Goal: Task Accomplishment & Management: Complete application form

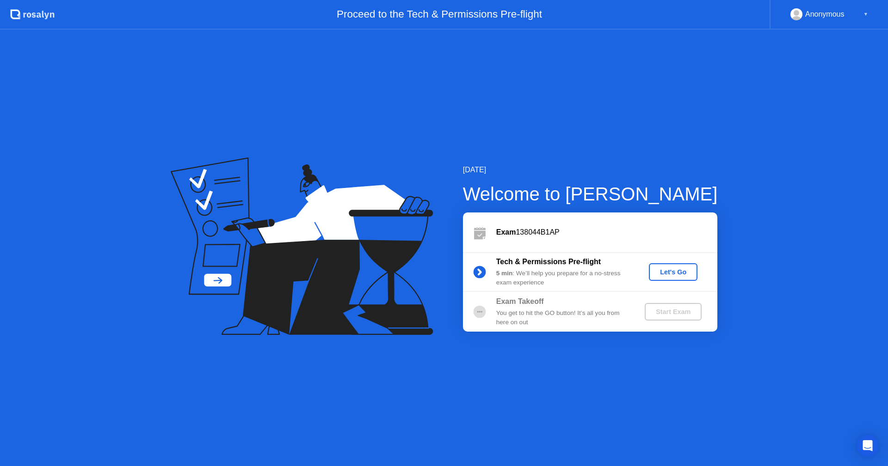
click at [675, 275] on div "Let's Go" at bounding box center [672, 272] width 41 height 7
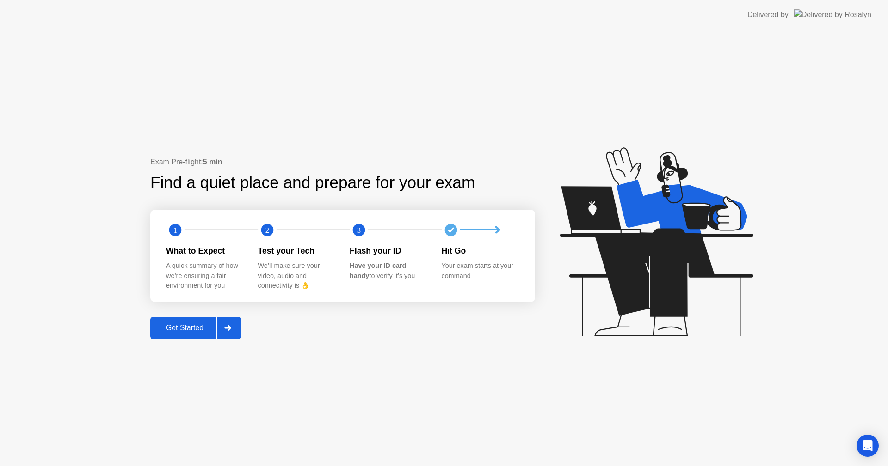
click at [183, 332] on div "Get Started" at bounding box center [184, 328] width 63 height 8
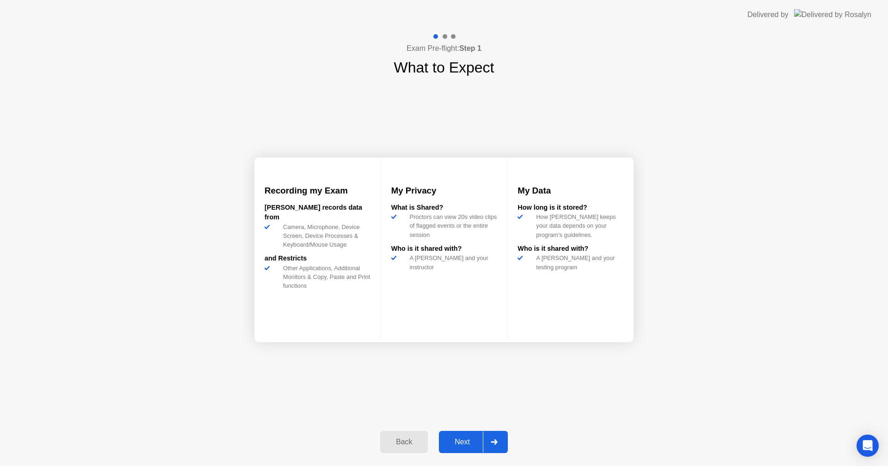
click at [469, 446] on div "Next" at bounding box center [462, 442] width 41 height 8
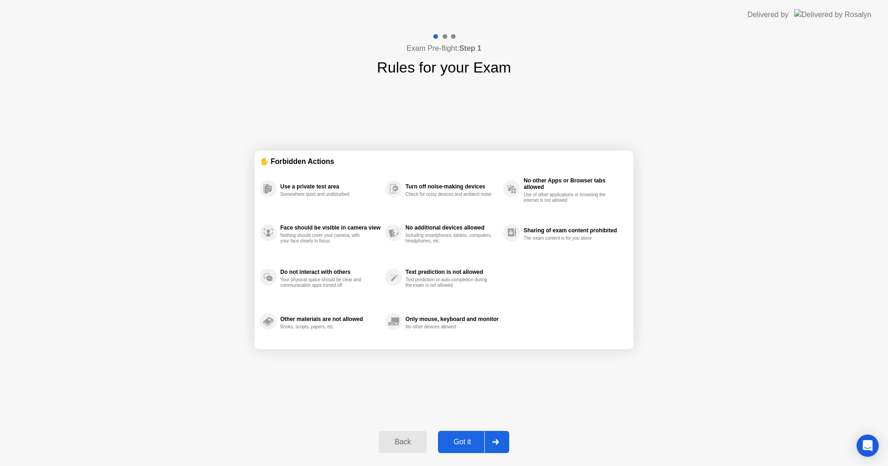
click at [452, 442] on div "Got it" at bounding box center [462, 442] width 43 height 8
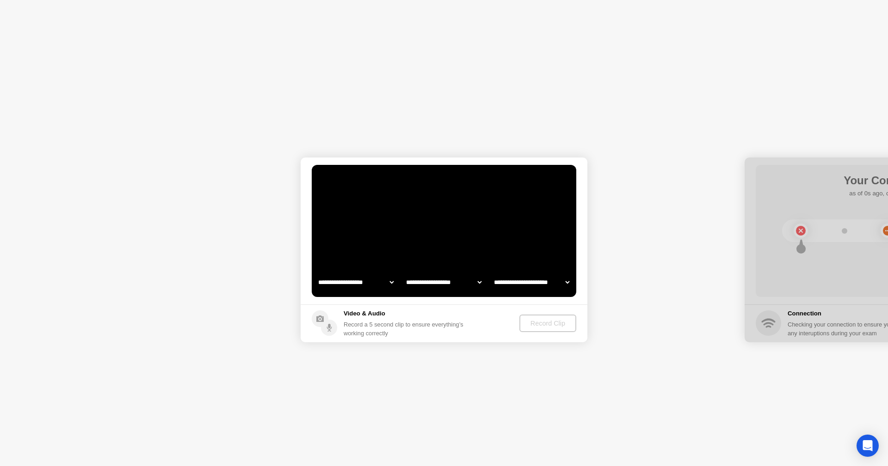
select select "**********"
select select "*******"
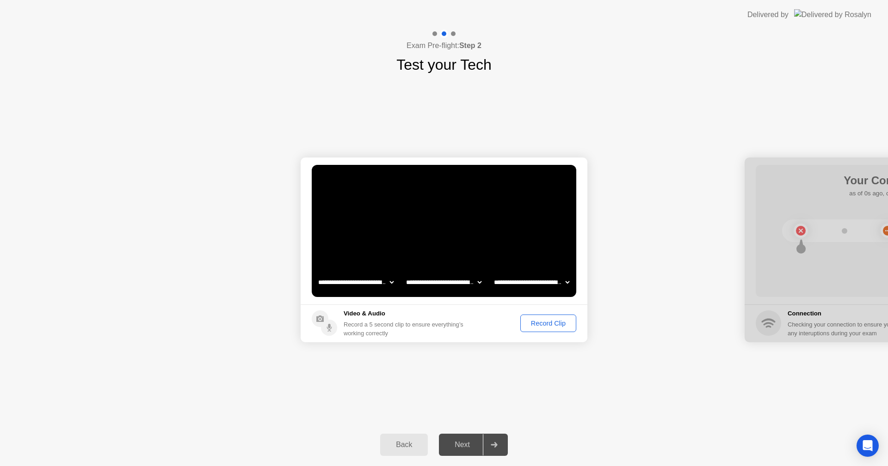
click at [543, 324] on div "Record Clip" at bounding box center [547, 323] width 49 height 7
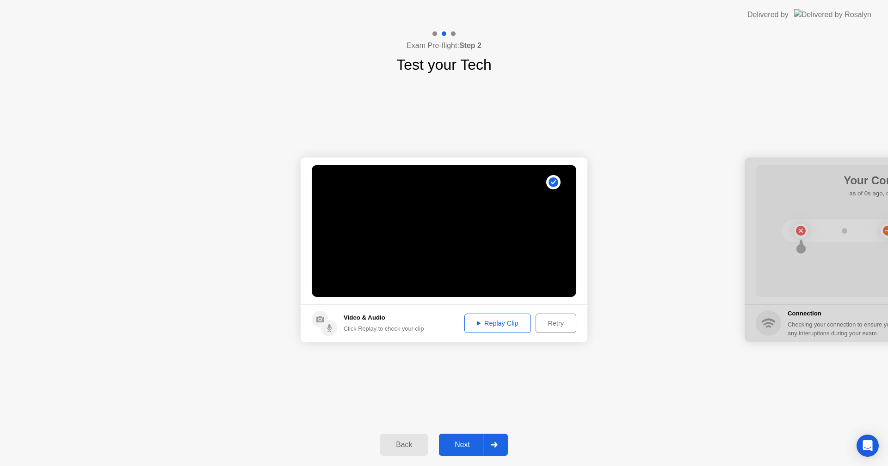
click at [488, 320] on div "Replay Clip" at bounding box center [497, 323] width 60 height 7
click at [468, 448] on div "Next" at bounding box center [462, 445] width 41 height 8
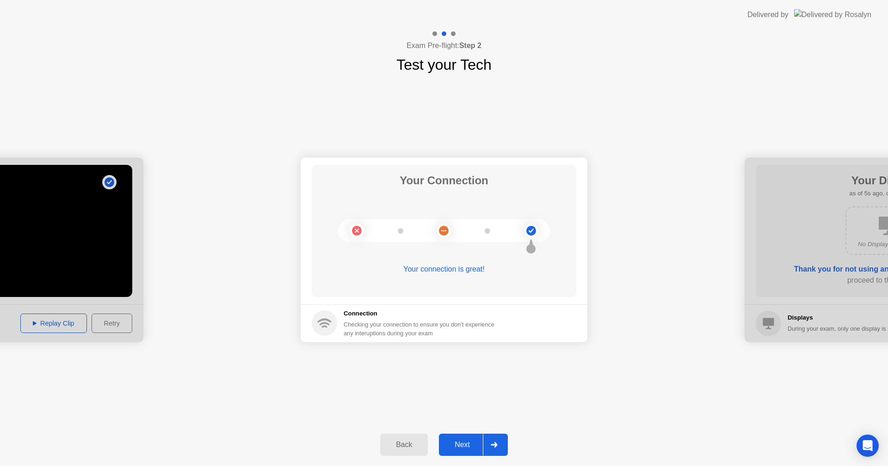
click at [470, 446] on div "Next" at bounding box center [462, 445] width 41 height 8
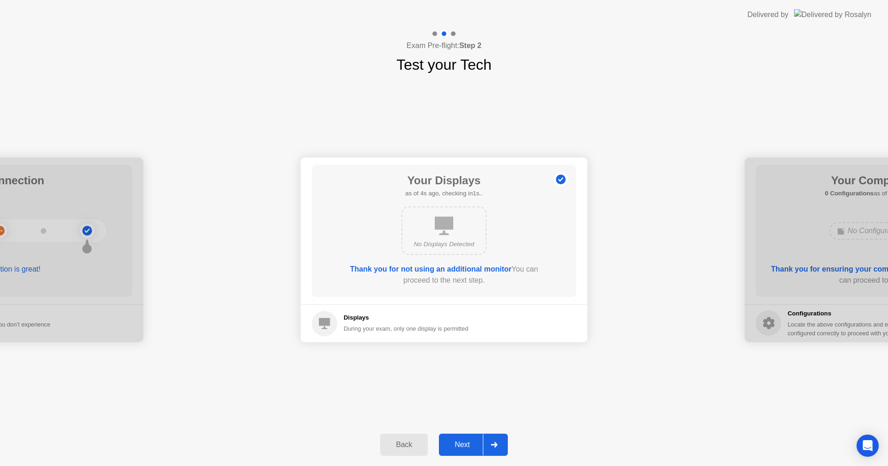
click at [471, 447] on div "Next" at bounding box center [462, 445] width 41 height 8
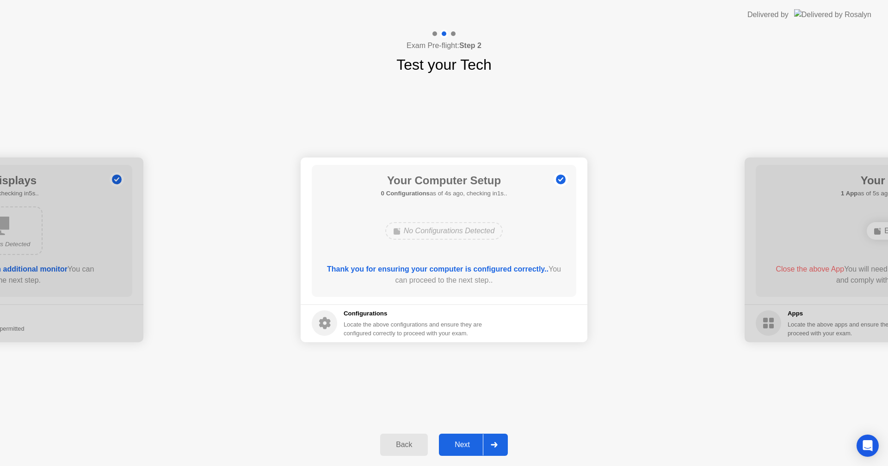
click at [464, 447] on div "Next" at bounding box center [462, 445] width 41 height 8
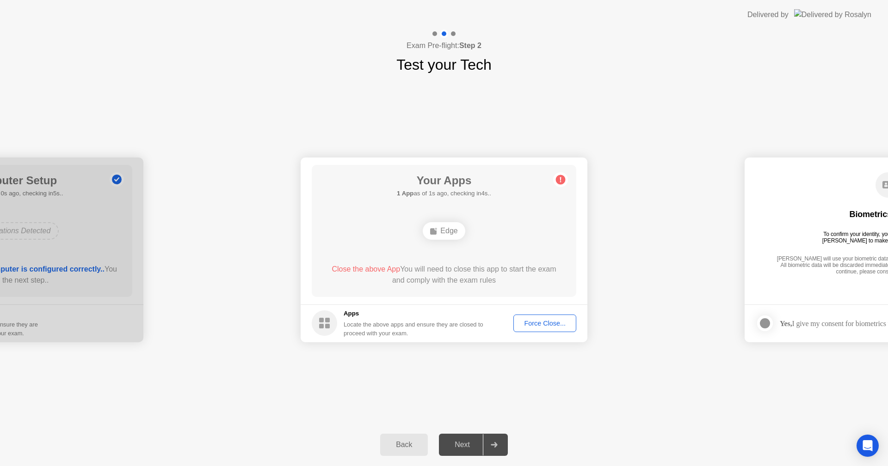
click at [545, 325] on div "Force Close..." at bounding box center [544, 323] width 56 height 7
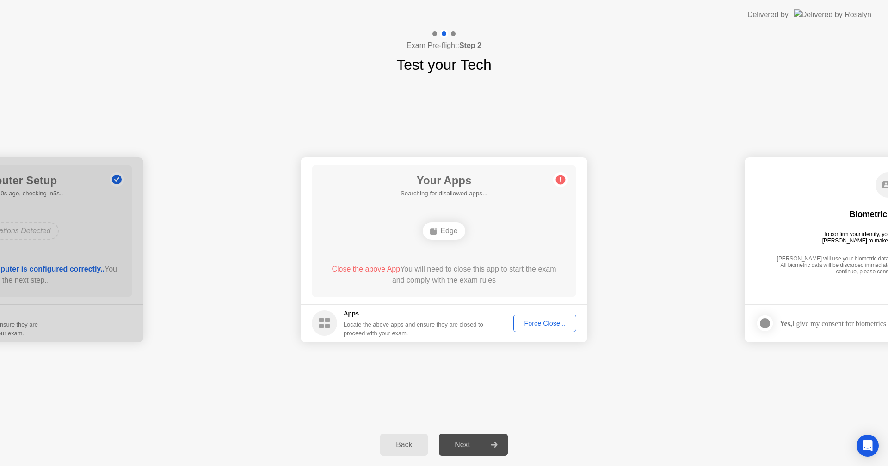
click at [539, 323] on div "Force Close..." at bounding box center [544, 323] width 56 height 7
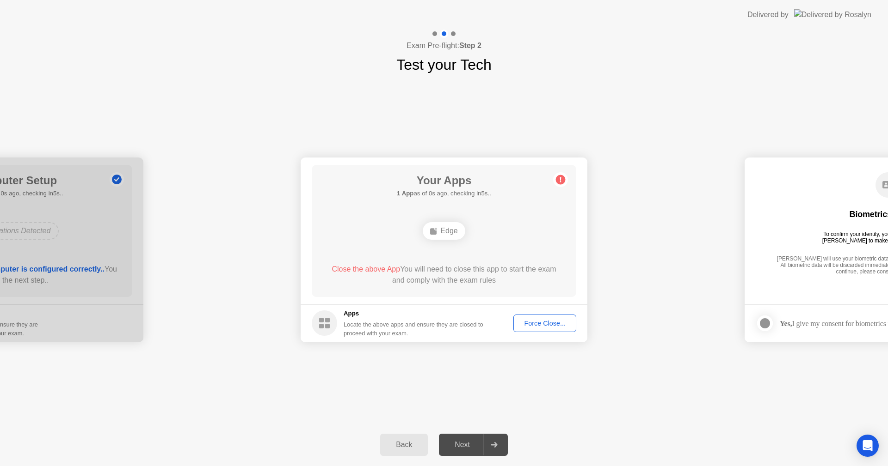
click at [541, 327] on div "Force Close..." at bounding box center [544, 323] width 56 height 7
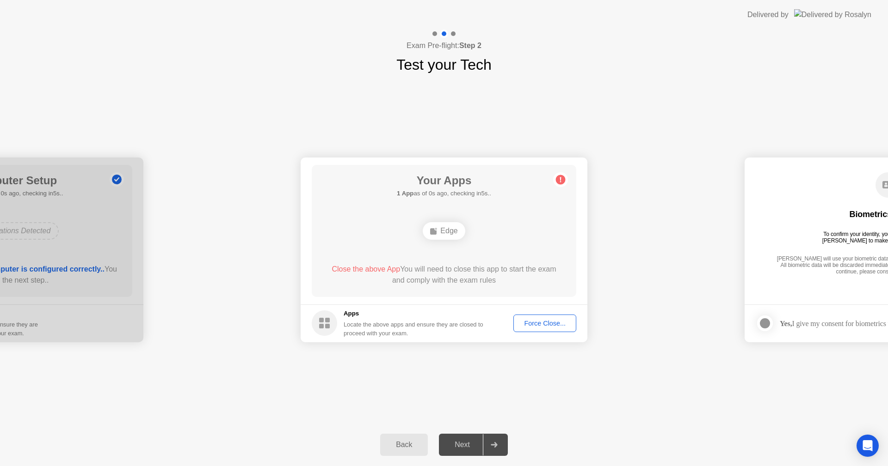
click at [552, 326] on div "Force Close..." at bounding box center [544, 323] width 56 height 7
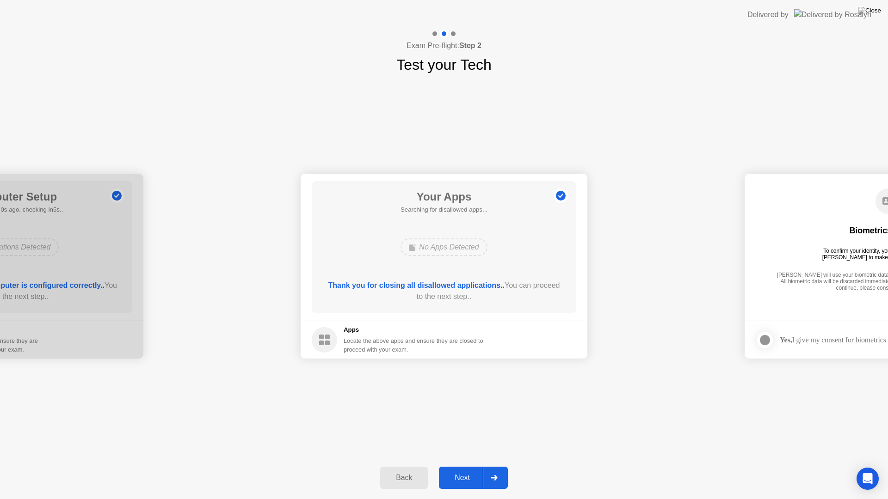
click at [465, 466] on div "Next" at bounding box center [462, 478] width 41 height 8
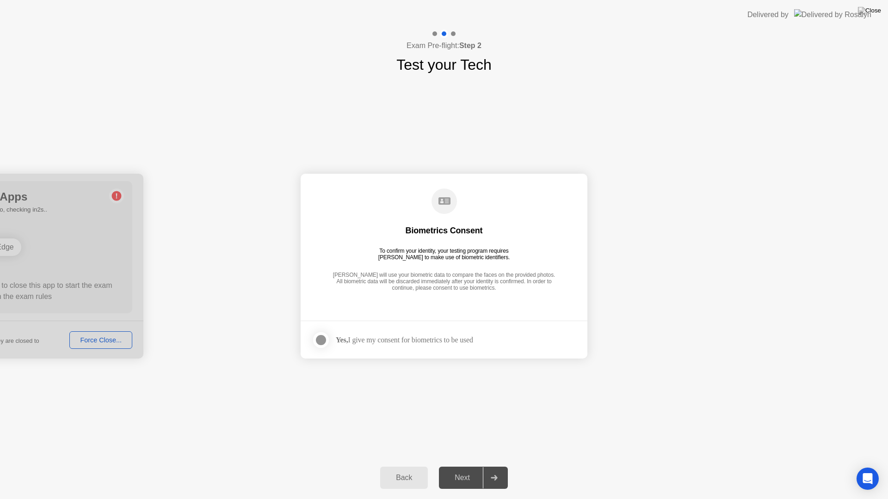
click at [321, 343] on div at bounding box center [320, 340] width 11 height 11
click at [473, 466] on div "Next" at bounding box center [462, 478] width 41 height 8
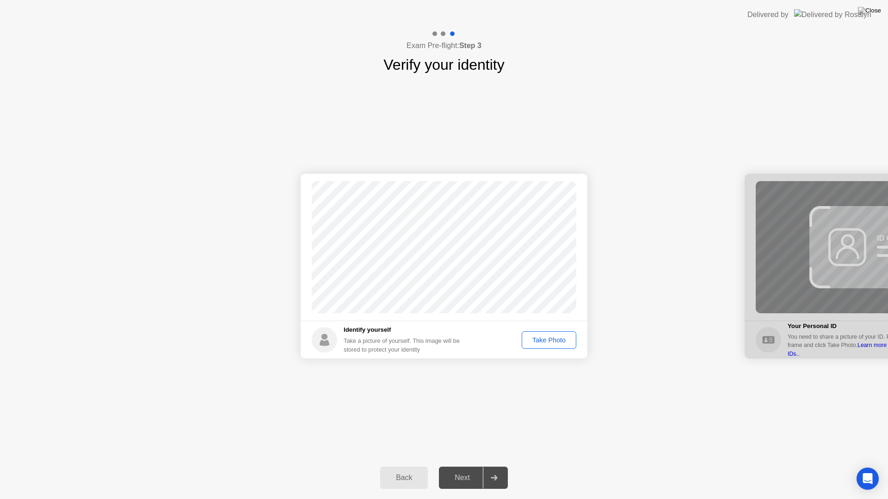
click at [549, 339] on div "Take Photo" at bounding box center [549, 340] width 48 height 7
click at [456, 466] on div "Next" at bounding box center [462, 478] width 41 height 8
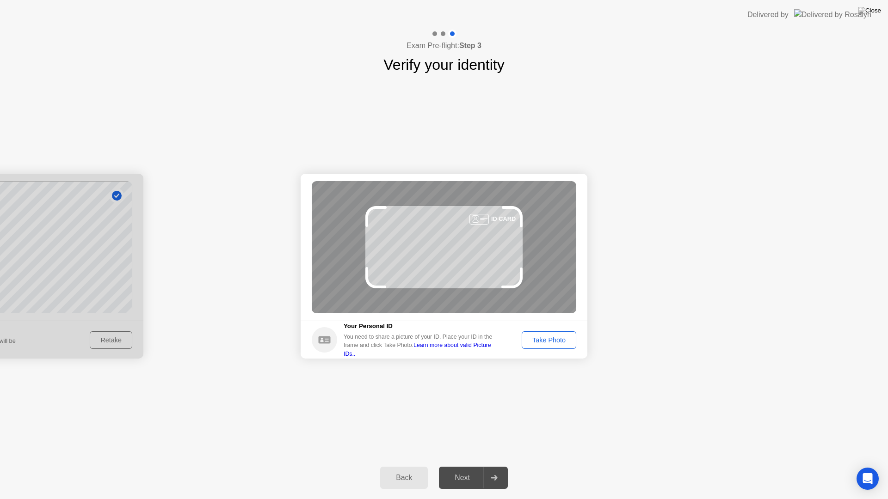
click at [549, 332] on button "Take Photo" at bounding box center [548, 340] width 55 height 18
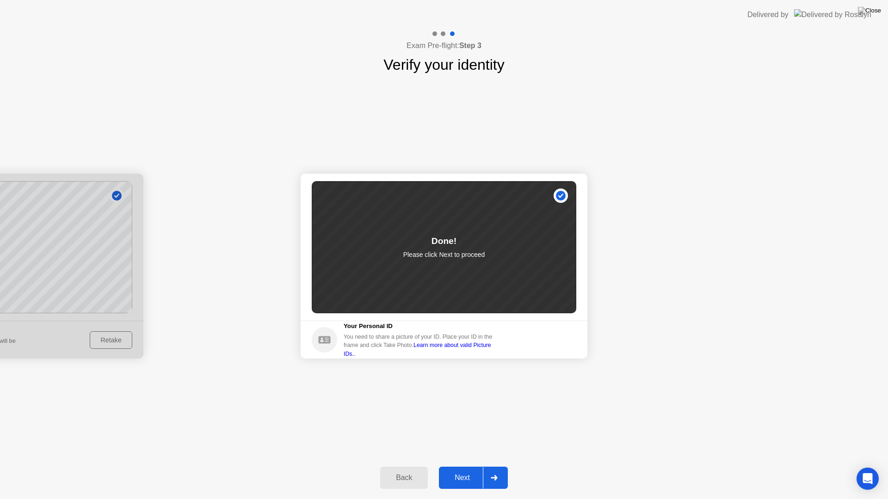
click at [460, 466] on div "Next" at bounding box center [462, 478] width 41 height 8
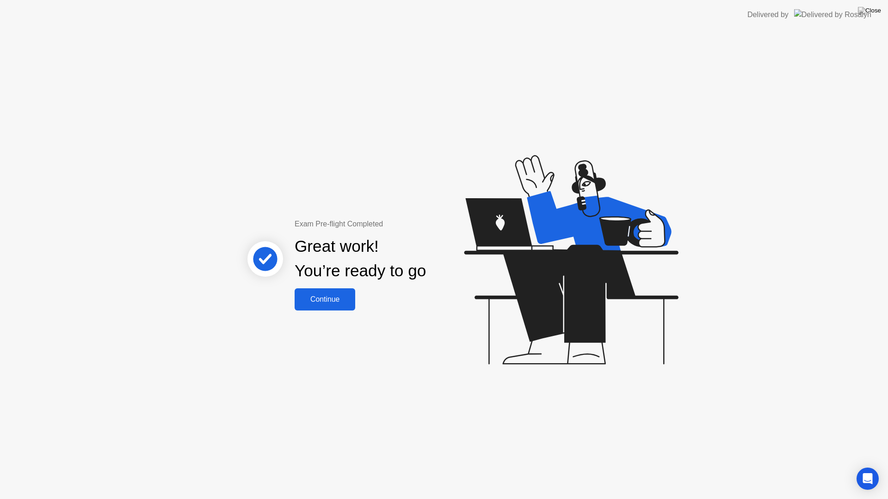
click at [333, 301] on div "Continue" at bounding box center [324, 299] width 55 height 8
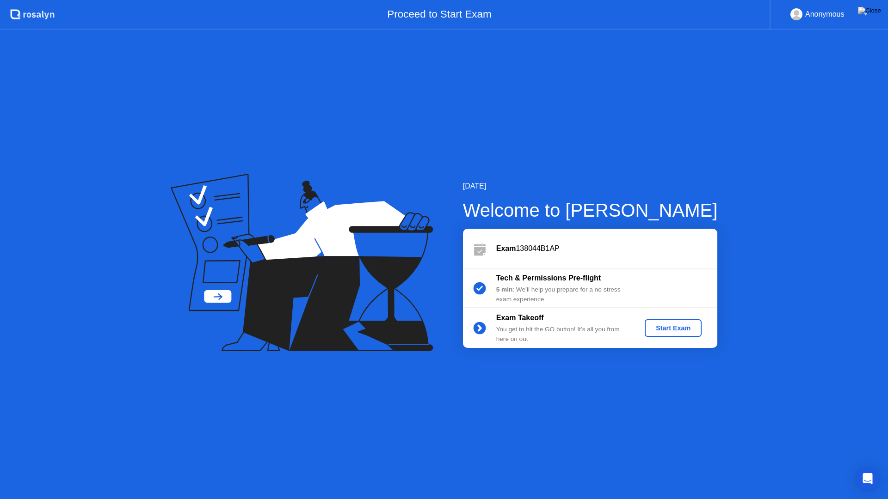
click at [674, 329] on div "Start Exam" at bounding box center [672, 328] width 49 height 7
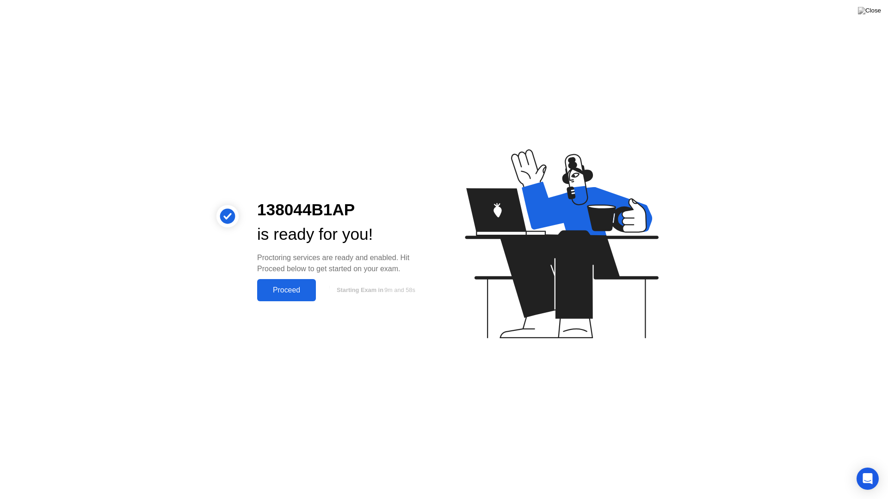
click at [285, 291] on div "Proceed" at bounding box center [286, 290] width 53 height 8
